Goal: Find specific page/section: Find specific page/section

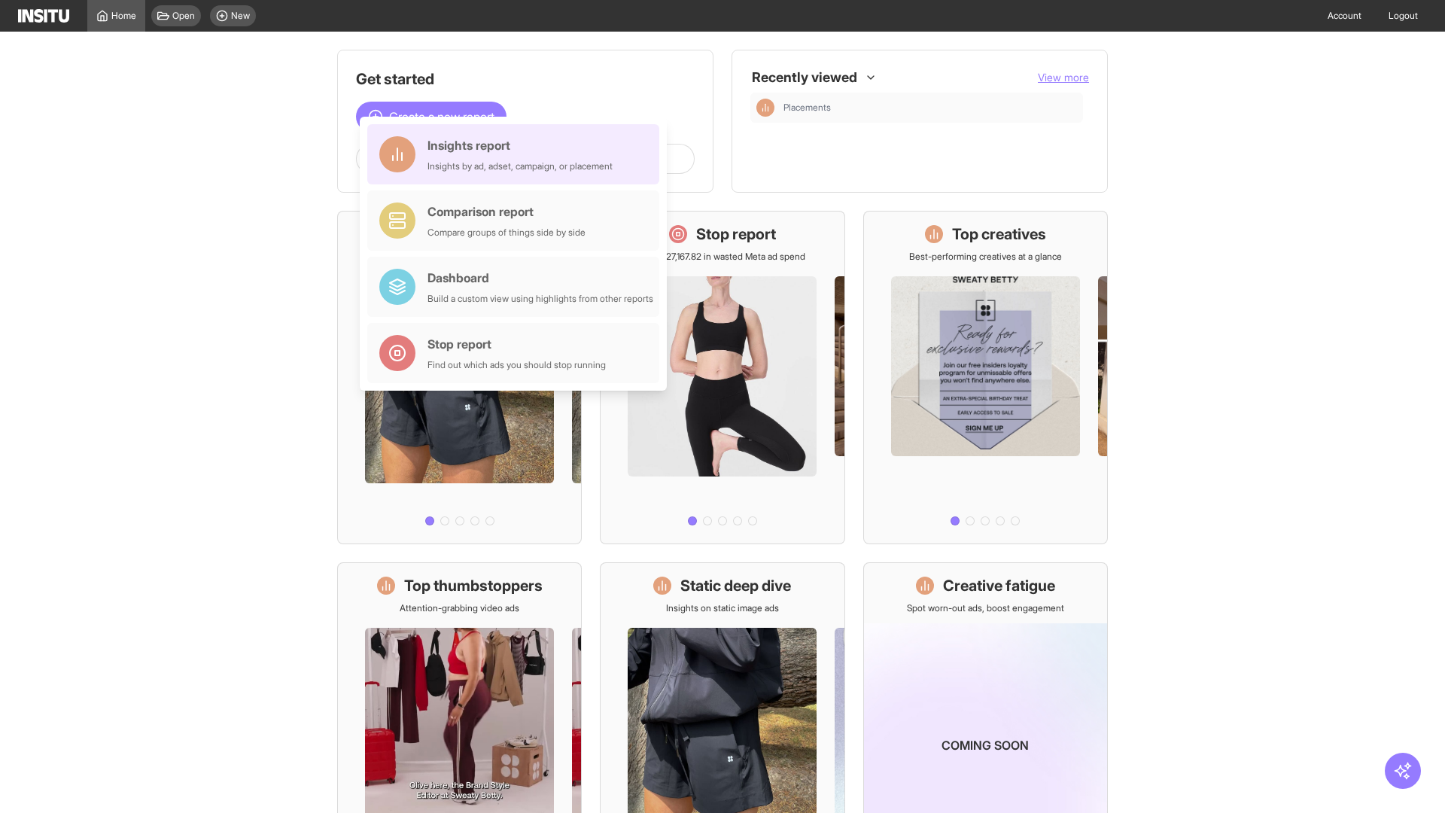
click at [517, 154] on div "Insights report Insights by ad, adset, campaign, or placement" at bounding box center [519, 154] width 185 height 36
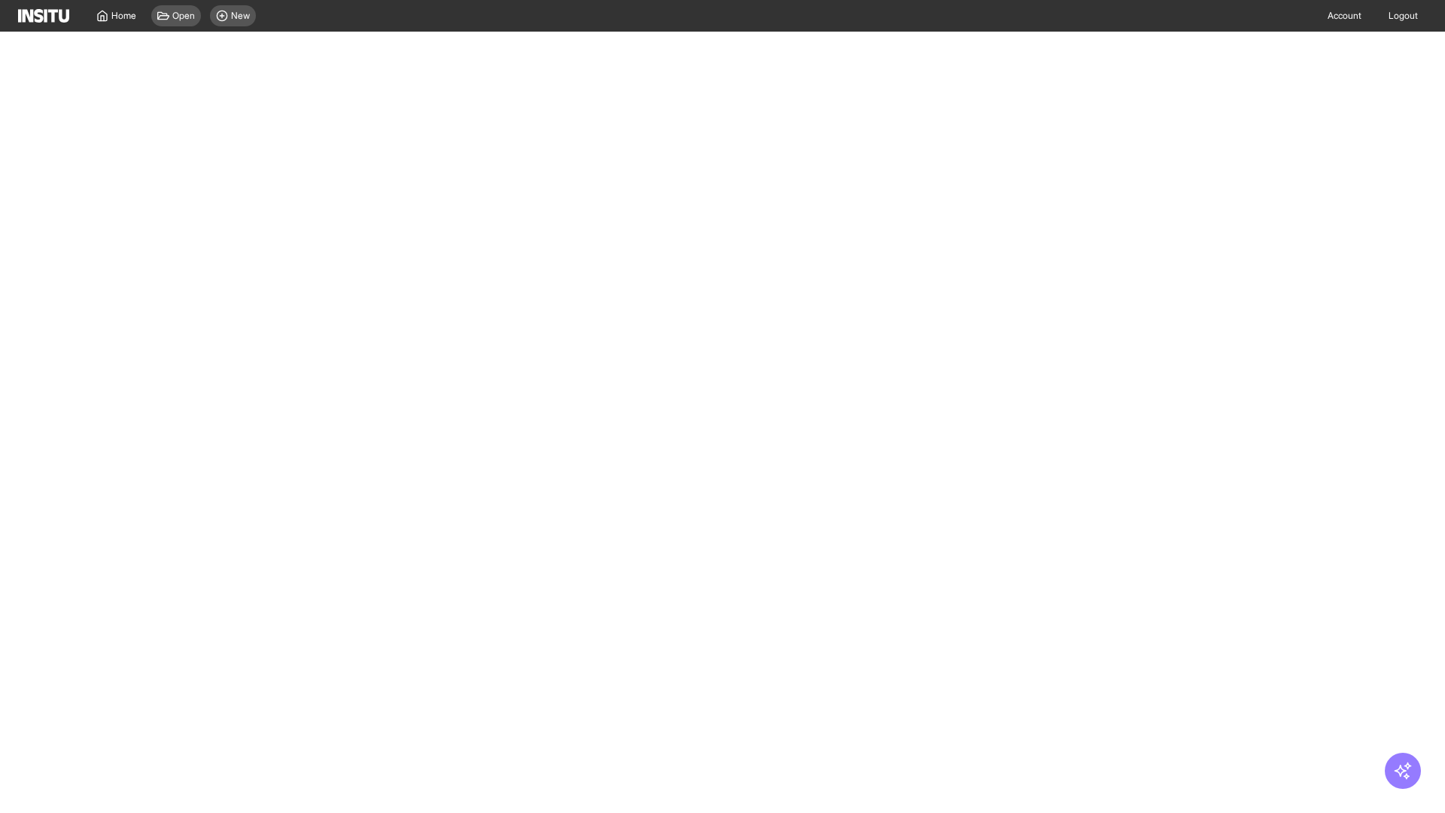
select select "**"
